Goal: Find specific page/section: Find specific page/section

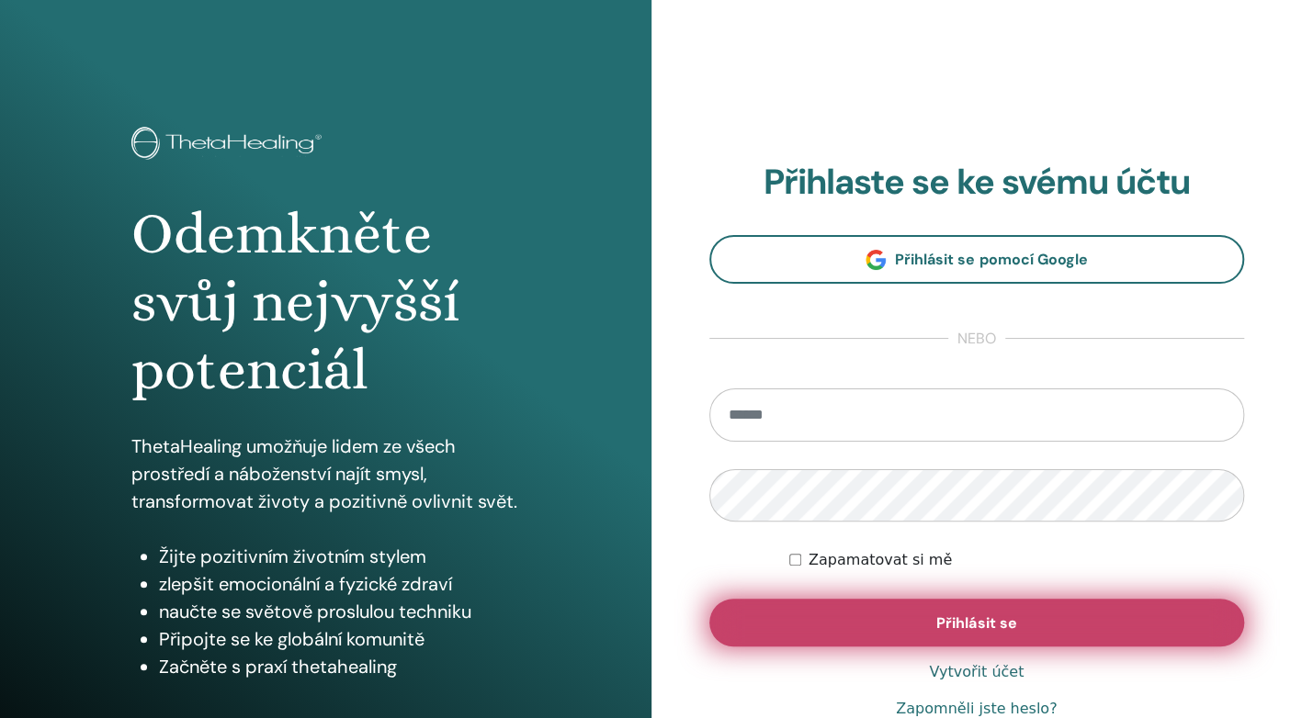
type input "**********"
click at [872, 632] on button "Přihlásit se" at bounding box center [977, 623] width 536 height 48
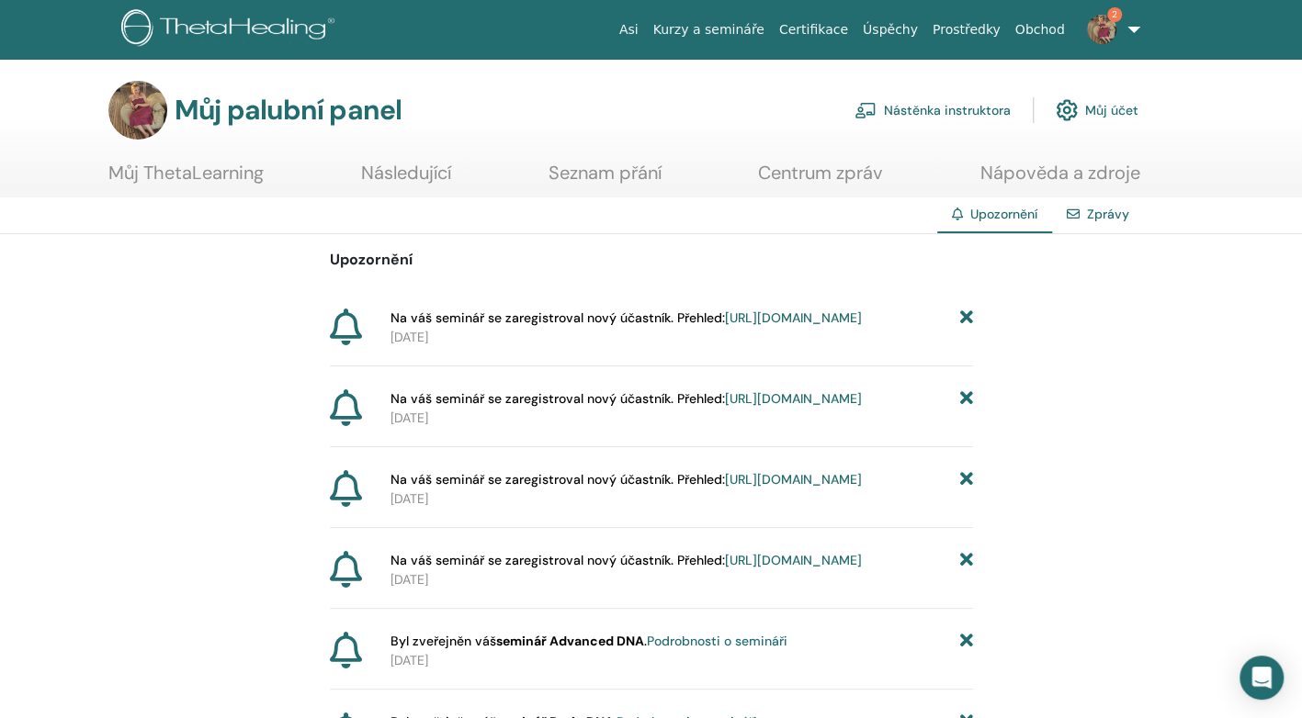
click at [924, 108] on font "Nástěnka instruktora" at bounding box center [947, 110] width 127 height 17
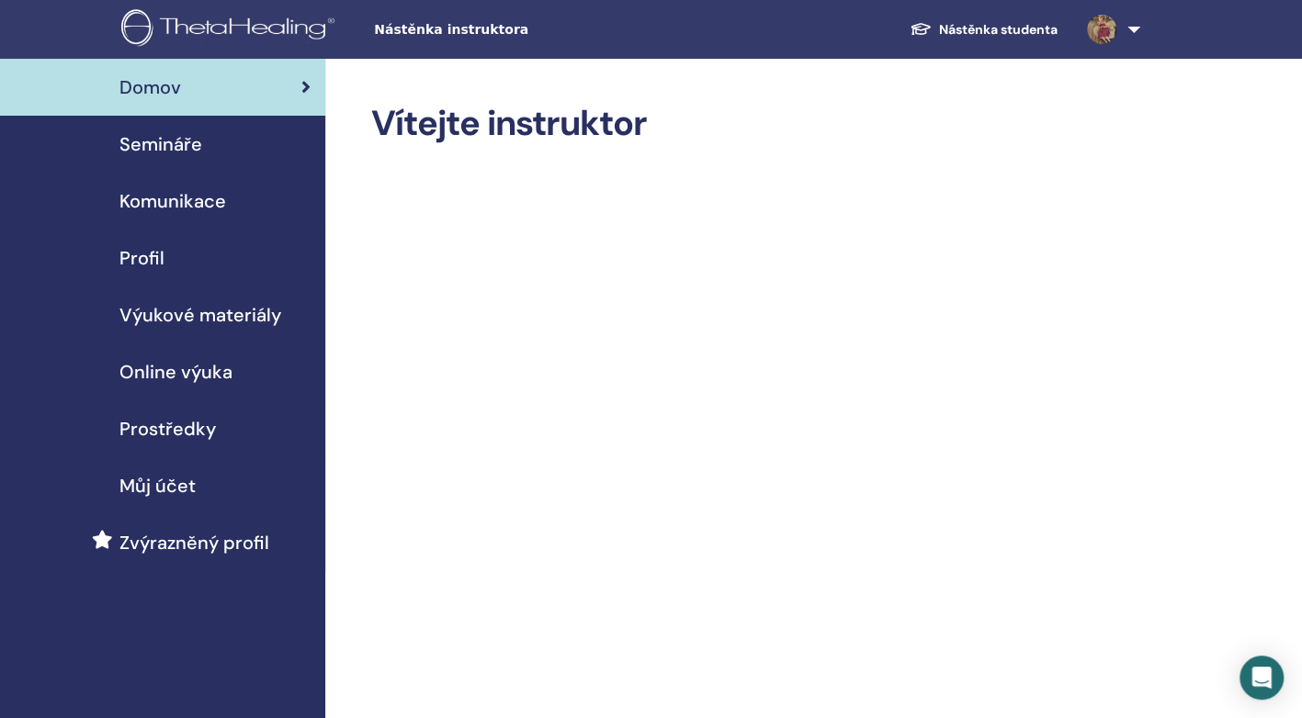
click at [225, 313] on span "Výukové materiály" at bounding box center [200, 315] width 162 height 28
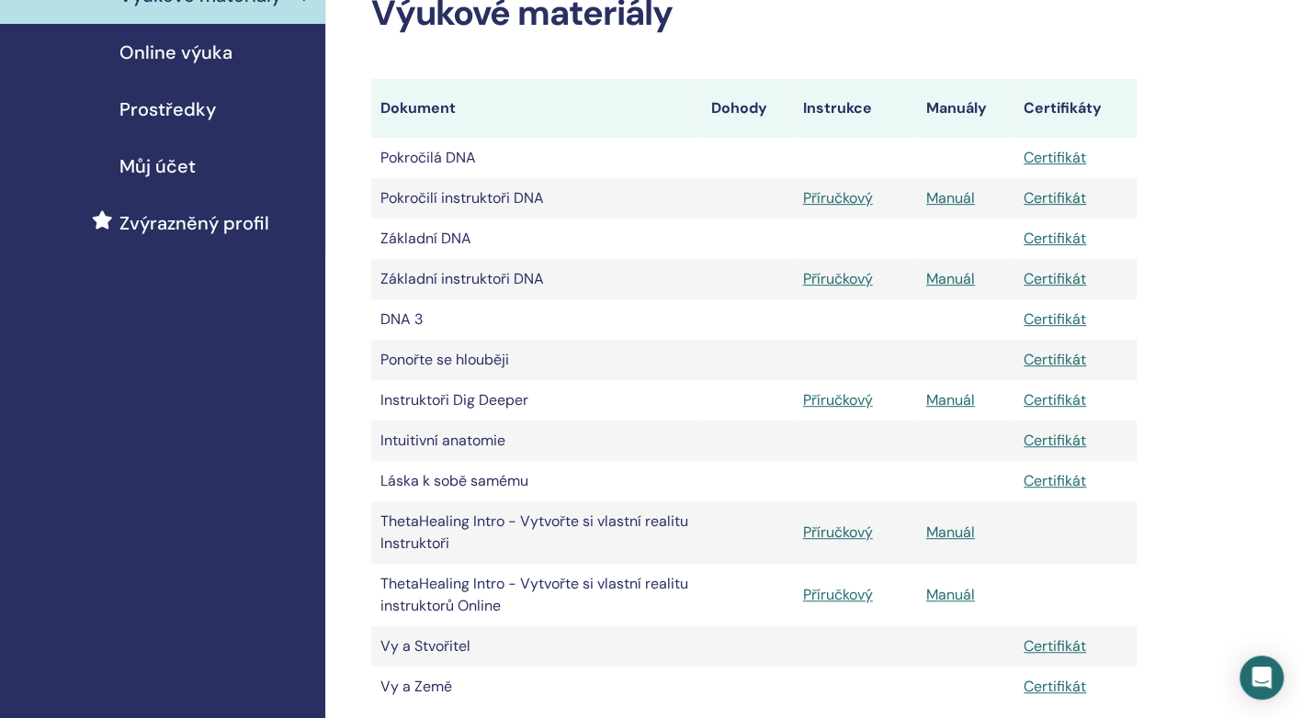
scroll to position [332, 0]
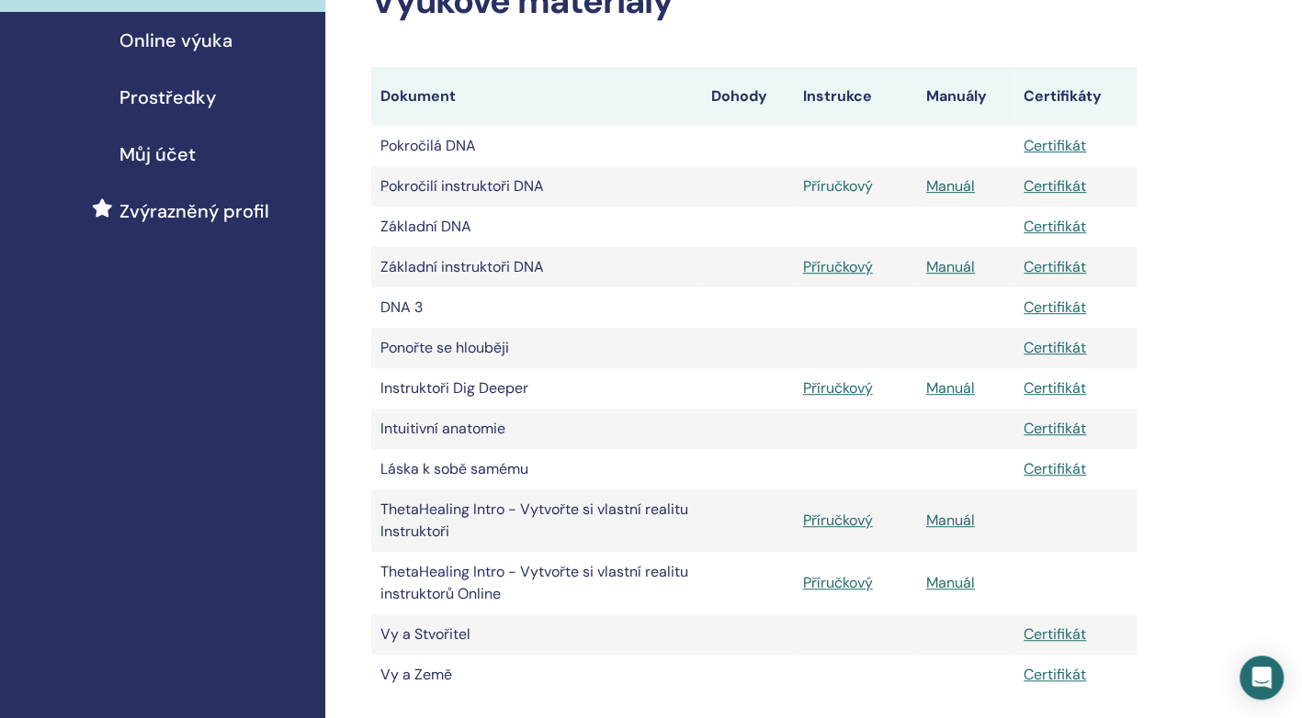
click at [830, 188] on link "Příručkový" at bounding box center [838, 185] width 70 height 19
